Goal: Check status

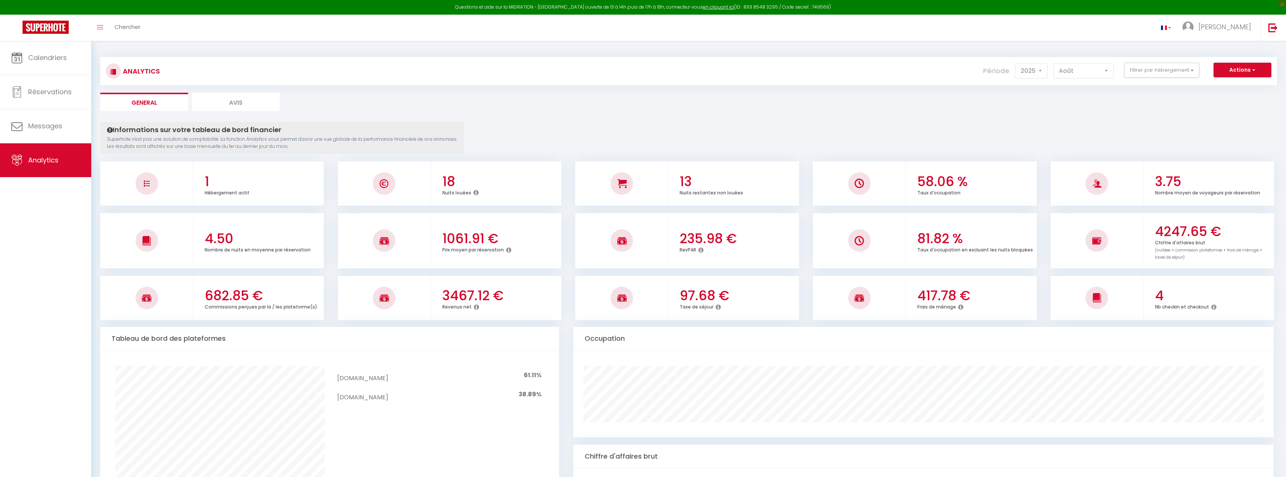
select select "2025"
click at [1105, 73] on select "[PERSON_NAME] Mars Avril Mai Juin Juillet Août Septembre Octobre Novembre Décem…" at bounding box center [1083, 70] width 60 height 15
click at [1053, 63] on select "[PERSON_NAME] Mars Avril Mai Juin Juillet Août Septembre Octobre Novembre Décem…" at bounding box center [1083, 70] width 60 height 15
click at [475, 308] on icon at bounding box center [476, 307] width 5 height 6
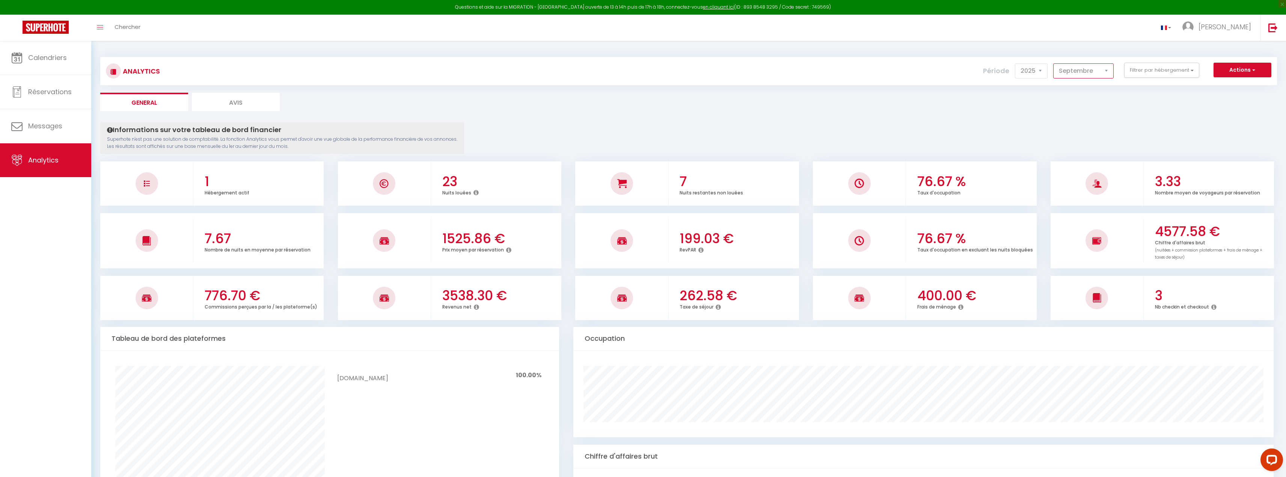
click at [1107, 71] on select "[PERSON_NAME] Mars Avril Mai Juin Juillet Août Septembre Octobre Novembre Décem…" at bounding box center [1083, 70] width 60 height 15
click at [1053, 63] on select "[PERSON_NAME] Mars Avril Mai Juin Juillet Août Septembre Octobre Novembre Décem…" at bounding box center [1083, 70] width 60 height 15
click at [1108, 71] on select "[PERSON_NAME] Mars Avril Mai Juin Juillet Août Septembre Octobre Novembre Décem…" at bounding box center [1083, 70] width 60 height 15
click at [1053, 63] on select "[PERSON_NAME] Mars Avril Mai Juin Juillet Août Septembre Octobre Novembre Décem…" at bounding box center [1083, 70] width 60 height 15
click at [1107, 71] on select "[PERSON_NAME] Mars Avril Mai Juin Juillet Août Septembre Octobre Novembre Décem…" at bounding box center [1083, 70] width 60 height 15
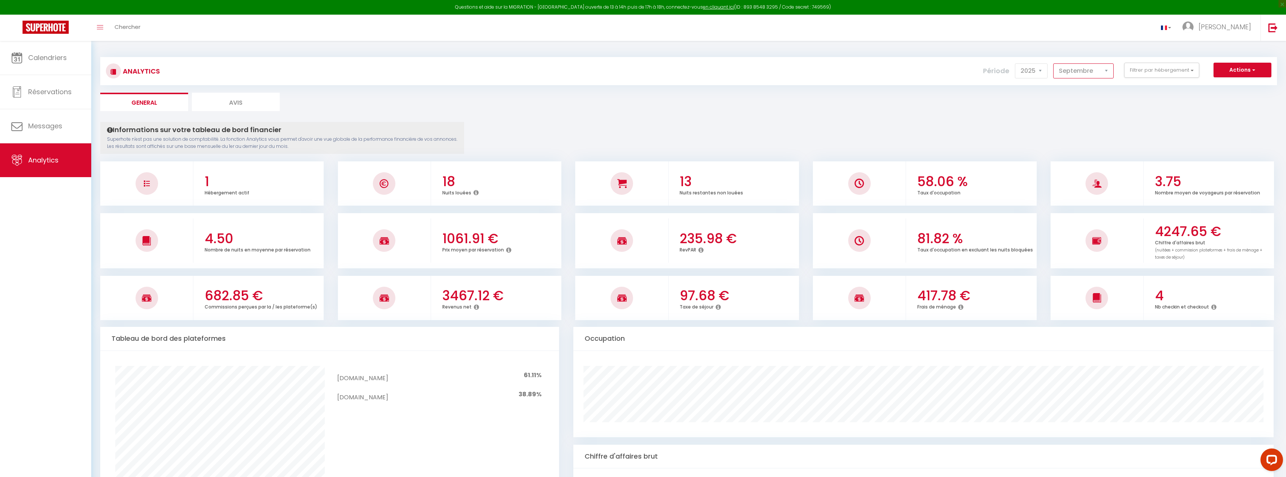
click at [1053, 63] on select "[PERSON_NAME] Mars Avril Mai Juin Juillet Août Septembre Octobre Novembre Décem…" at bounding box center [1083, 70] width 60 height 15
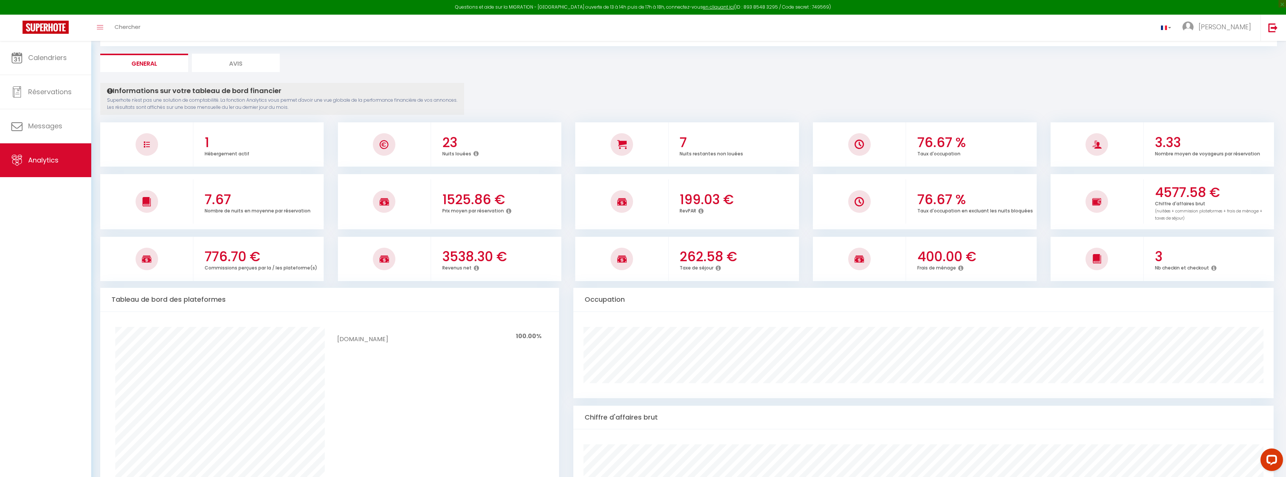
scroll to position [12, 0]
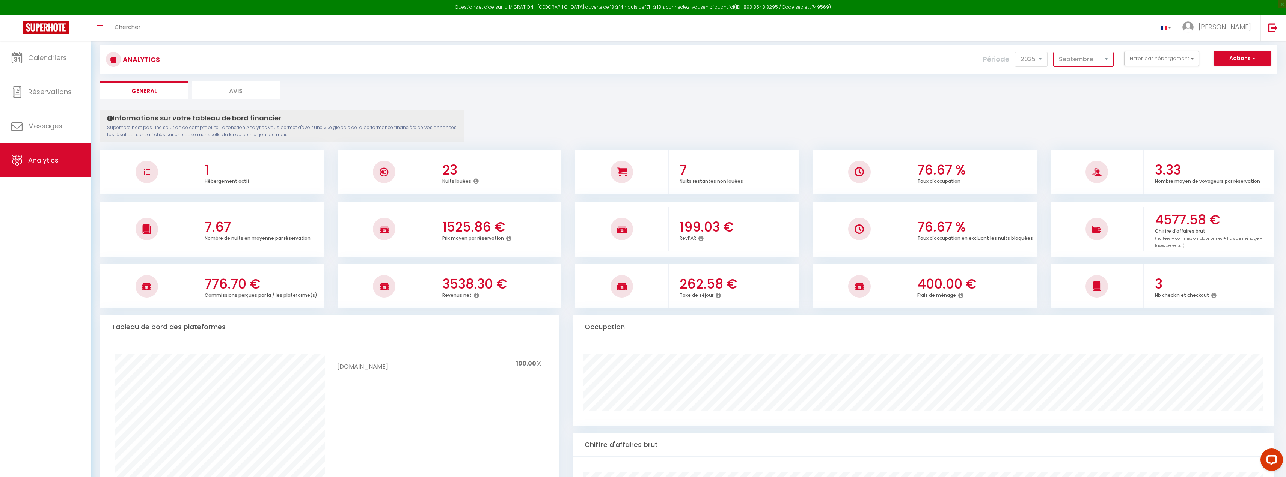
click at [1096, 60] on select "[PERSON_NAME] Mars Avril Mai Juin Juillet Août Septembre Octobre Novembre Décem…" at bounding box center [1083, 59] width 60 height 15
select select "8"
click at [1053, 52] on select "[PERSON_NAME] Mars Avril Mai Juin Juillet Août Septembre Octobre Novembre Décem…" at bounding box center [1083, 59] width 60 height 15
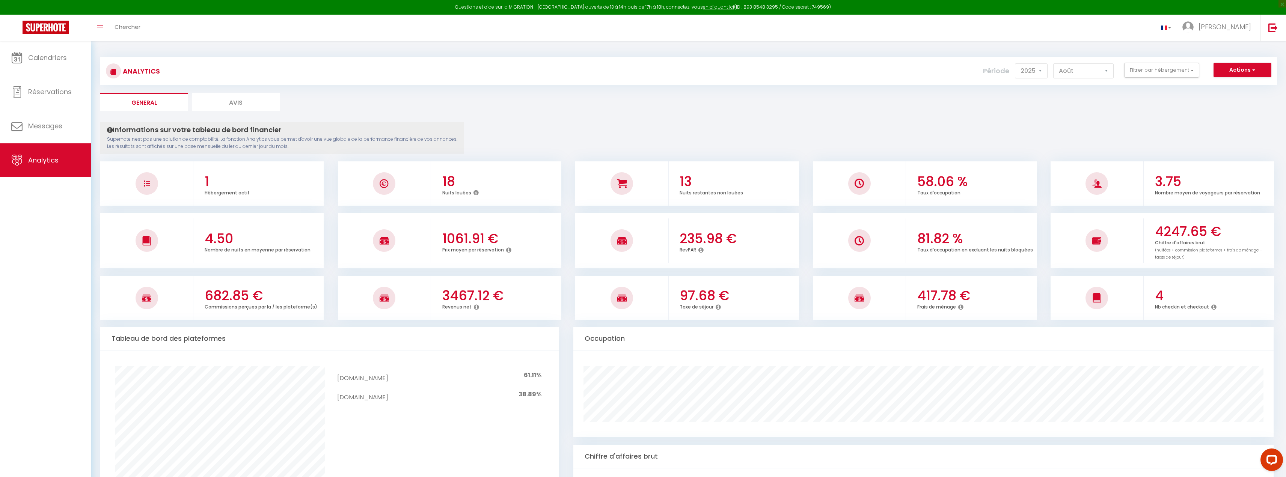
click at [241, 102] on li "Avis" at bounding box center [236, 102] width 88 height 18
select select "2025"
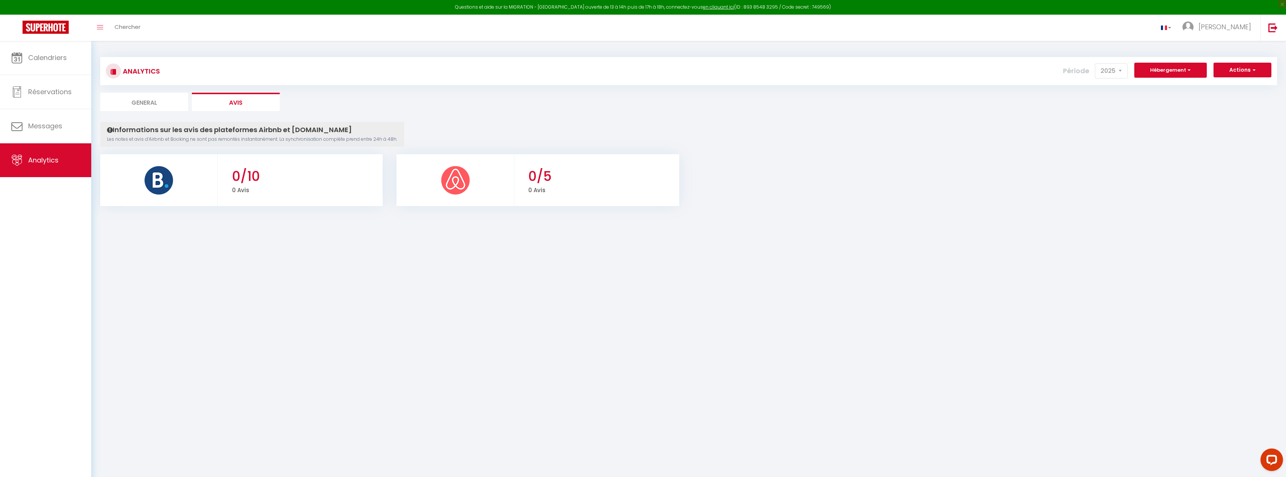
click at [142, 99] on li "General" at bounding box center [144, 102] width 88 height 18
select select "2025"
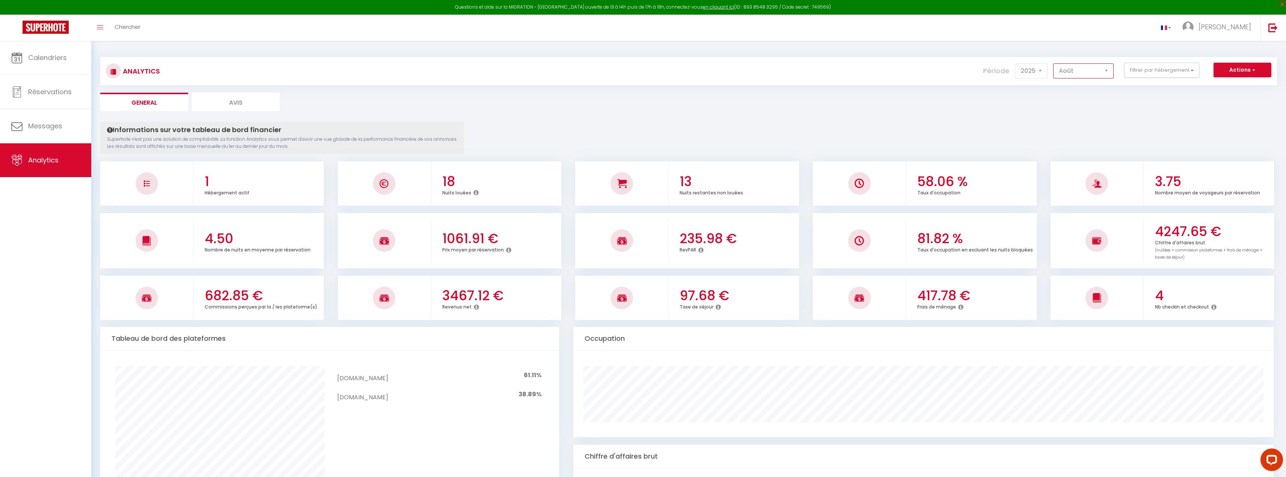
click at [1091, 71] on select "[PERSON_NAME] Mars Avril Mai Juin Juillet Août Septembre Octobre Novembre Décem…" at bounding box center [1083, 70] width 60 height 15
select select "9"
click at [1053, 63] on select "[PERSON_NAME] Mars Avril Mai Juin Juillet Août Septembre Octobre Novembre Décem…" at bounding box center [1083, 70] width 60 height 15
